Goal: Transaction & Acquisition: Purchase product/service

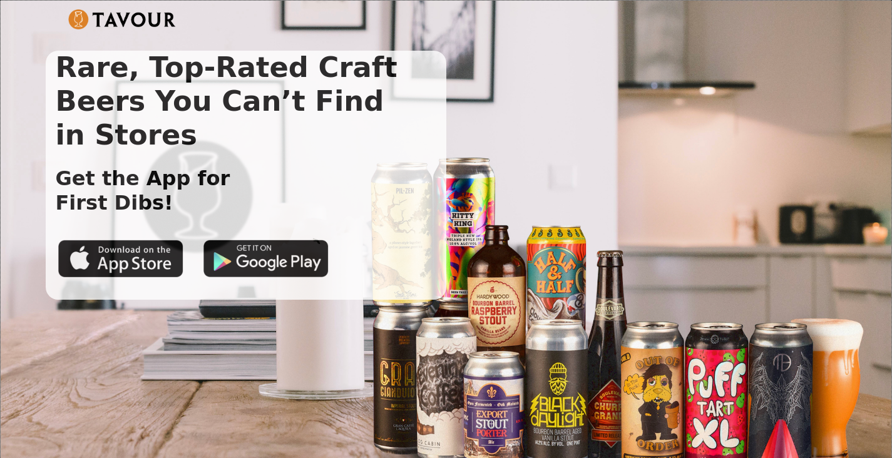
click at [526, 205] on div "Rare, Top-Rated Craft Beers You Can’t Find in Stores Get the App for First Dibs!" at bounding box center [446, 175] width 801 height 249
click at [484, 105] on div "Rare, Top-Rated Craft Beers You Can’t Find in Stores Get the App for First Dibs!" at bounding box center [446, 175] width 801 height 249
click at [143, 18] on img at bounding box center [122, 19] width 108 height 20
